Goal: Transaction & Acquisition: Purchase product/service

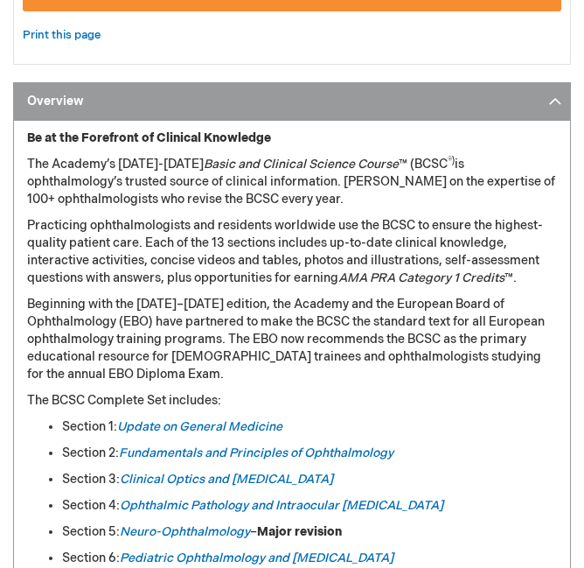
scroll to position [1137, 0]
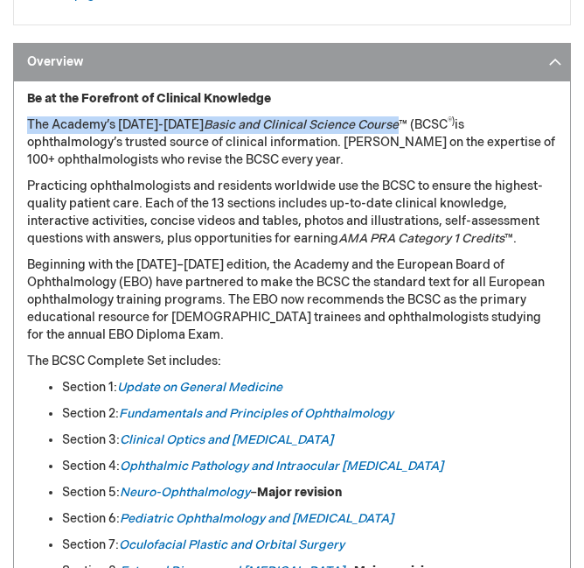
drag, startPoint x: 30, startPoint y: 122, endPoint x: 381, endPoint y: 129, distance: 350.9
click at [381, 129] on p "The Academy’s [DATE]-[DATE] Basic and Clinical Science Course ™ (BCSC ®) is oph…" at bounding box center [292, 142] width 530 height 52
copy p "The Academy’s [DATE]-[DATE] Basic and Clinical Science Course"
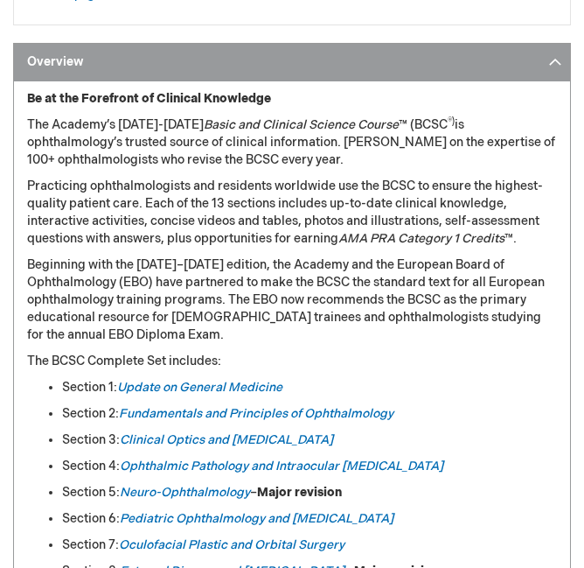
click at [114, 248] on p "Practicing ophthalmologists and residents worldwide use the BCSC to ensure the …" at bounding box center [292, 213] width 530 height 70
drag, startPoint x: 188, startPoint y: 122, endPoint x: 383, endPoint y: 128, distance: 195.2
click at [383, 128] on p "The Academy’s [DATE]-[DATE] Basic and Clinical Science Course ™ (BCSC ®) is oph…" at bounding box center [292, 142] width 530 height 52
copy em "Basic and Clinical Science Course"
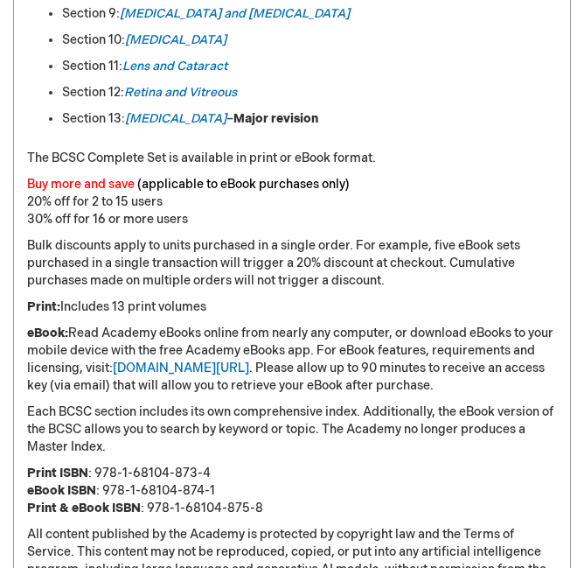
scroll to position [1750, 0]
